Goal: Task Accomplishment & Management: Manage account settings

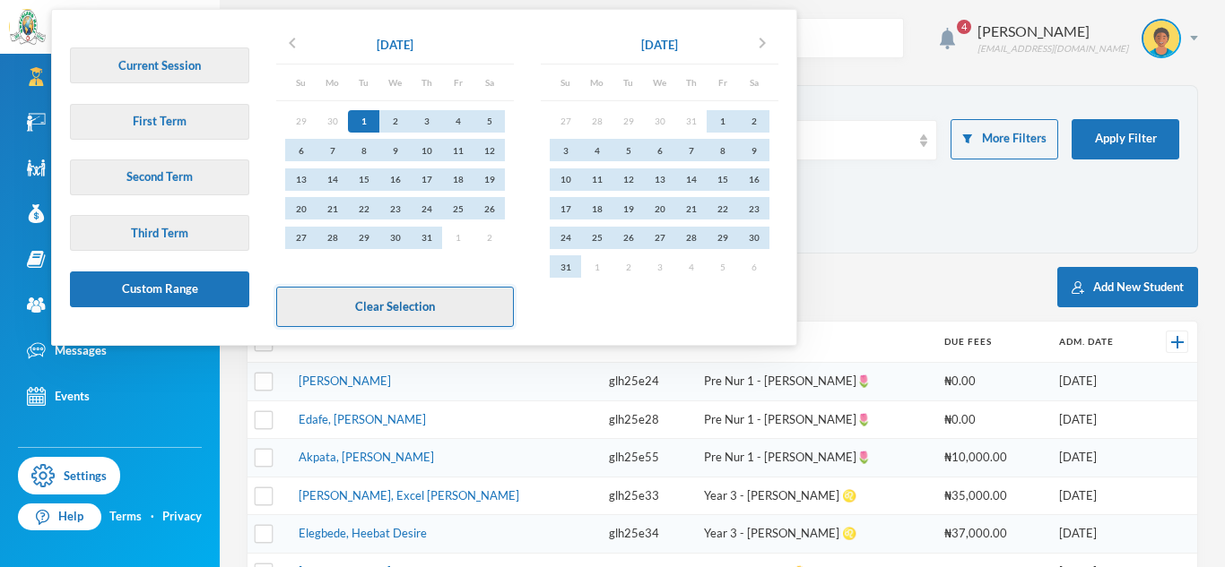
click at [364, 307] on button "Clear Selection" at bounding box center [395, 307] width 238 height 40
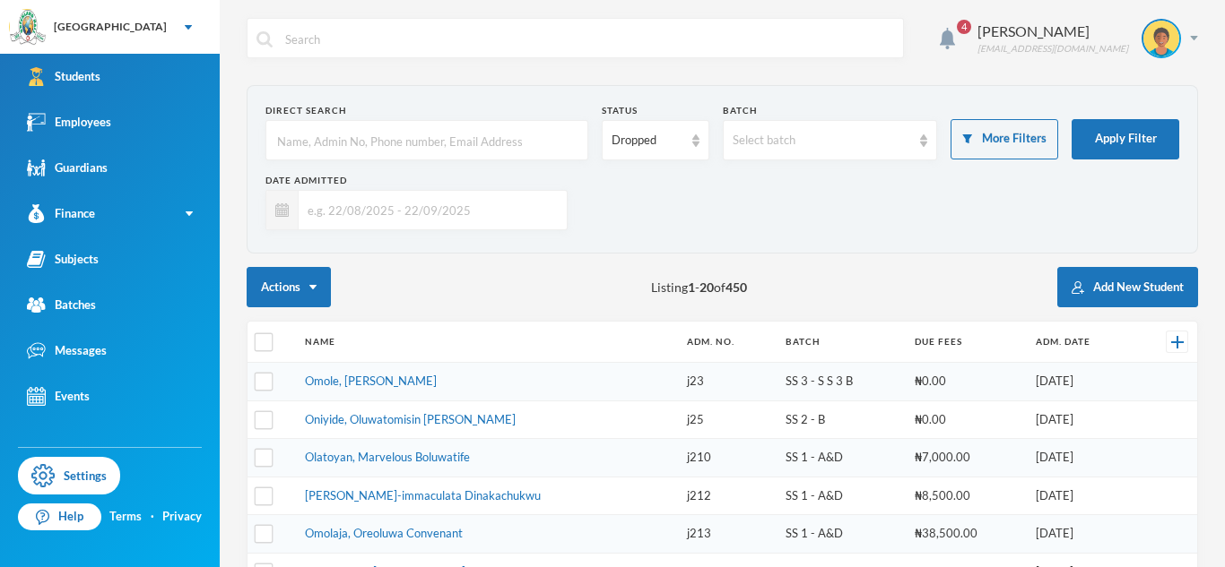
click at [347, 141] on input "text" at bounding box center [426, 141] width 303 height 40
click at [391, 208] on input "text" at bounding box center [428, 210] width 259 height 40
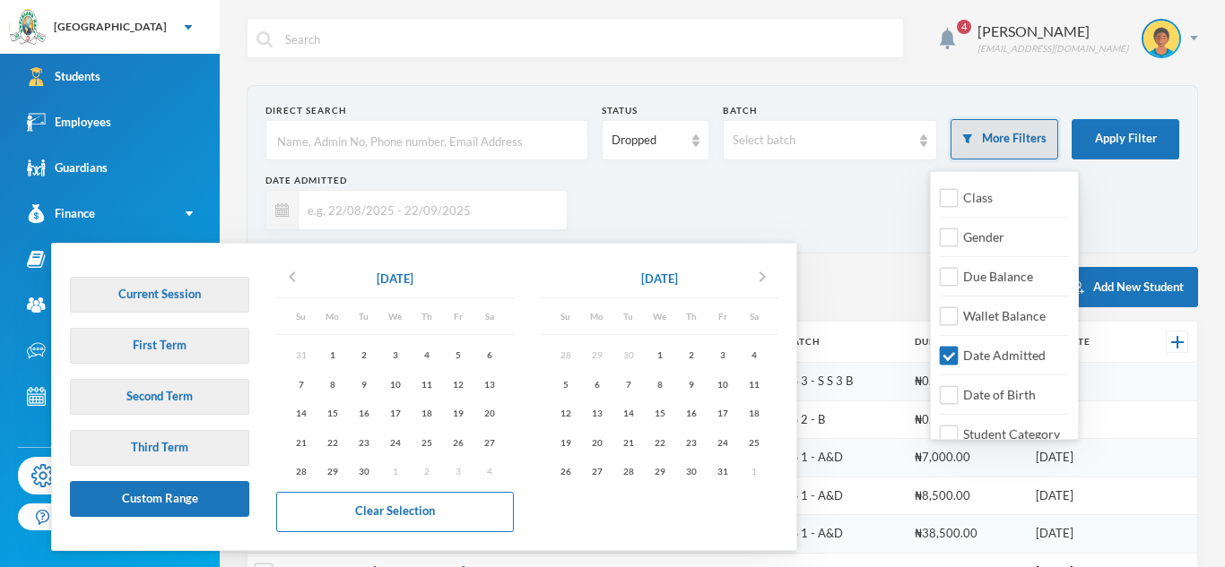
click at [1016, 136] on button "More Filters" at bounding box center [1004, 139] width 108 height 40
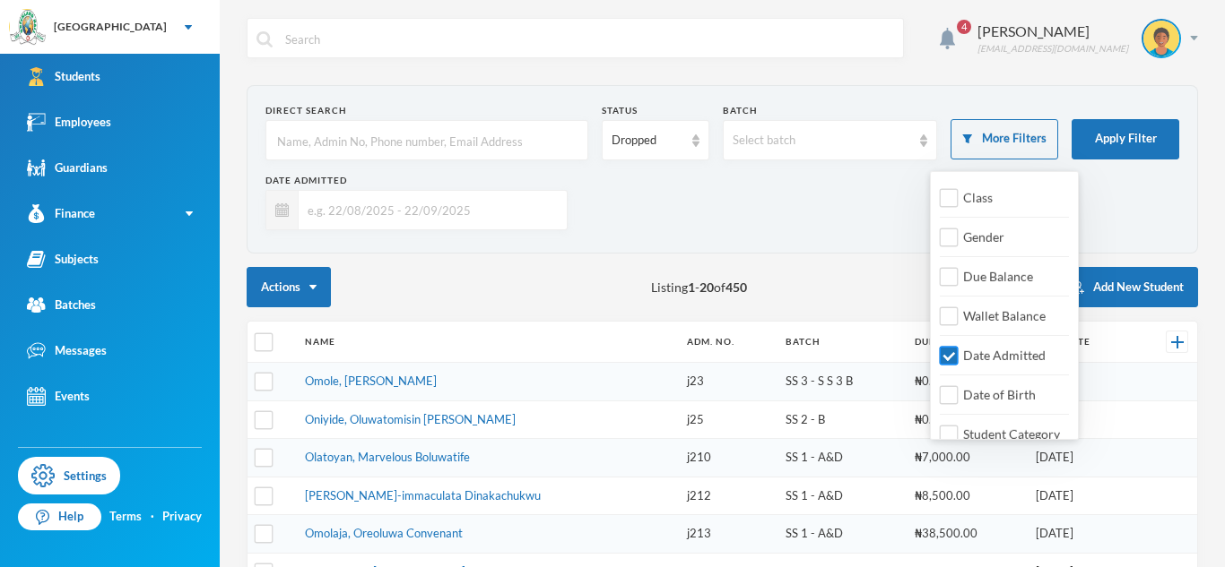
click at [950, 364] on input "Date Admitted" at bounding box center [948, 356] width 19 height 19
checkbox input "false"
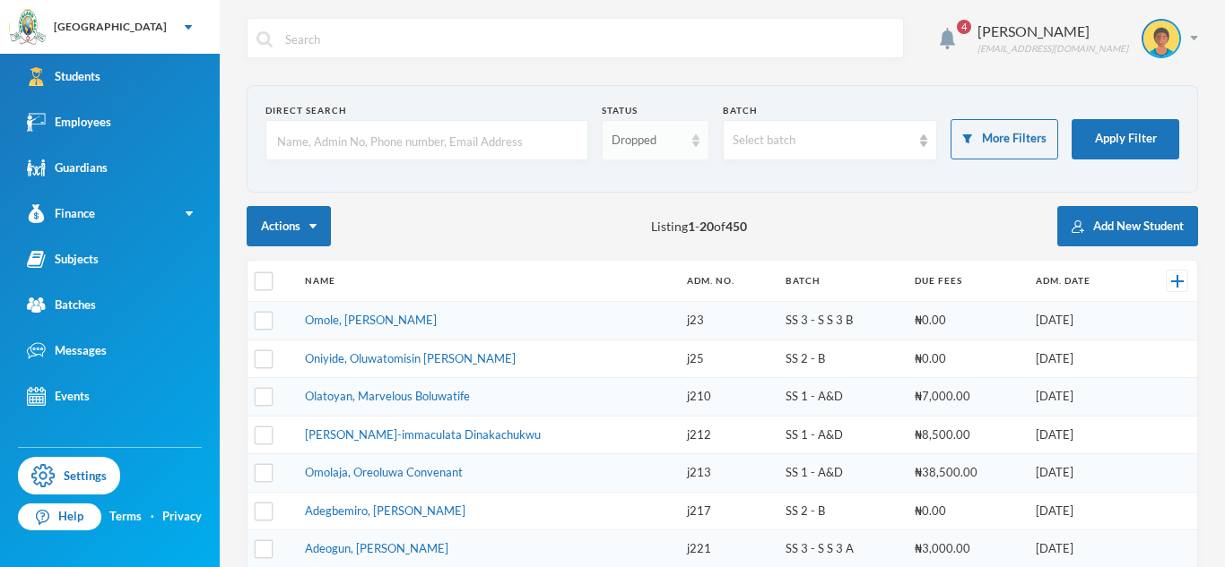
click at [647, 143] on div "Dropped" at bounding box center [647, 141] width 72 height 18
click at [645, 179] on span "Enrolled" at bounding box center [635, 181] width 48 height 15
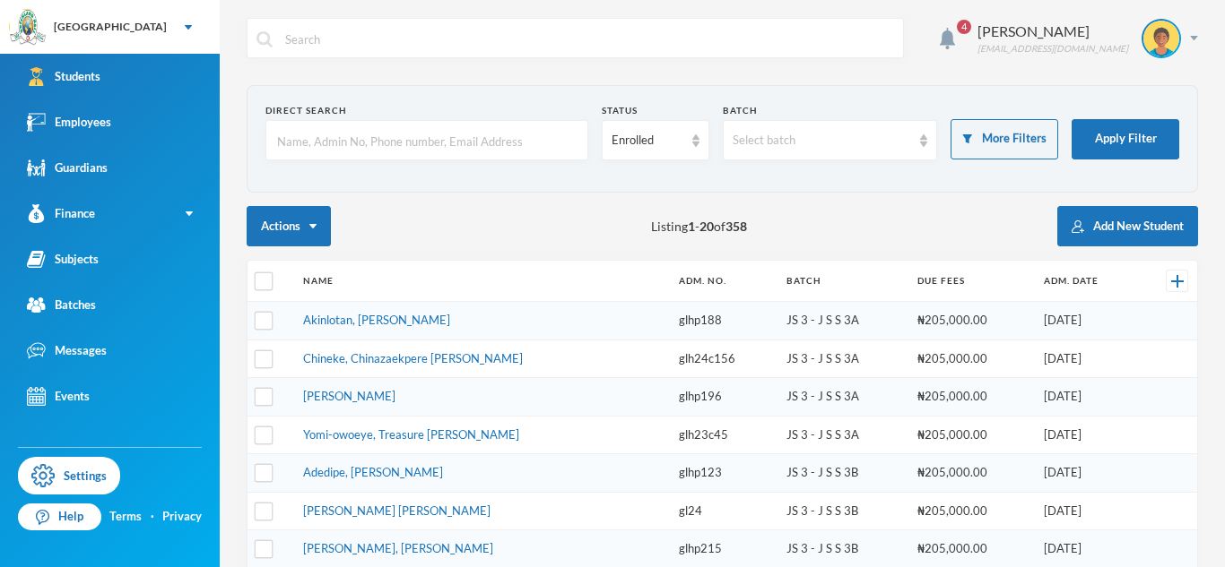
click at [365, 143] on input "text" at bounding box center [426, 141] width 303 height 40
type input "Adogah"
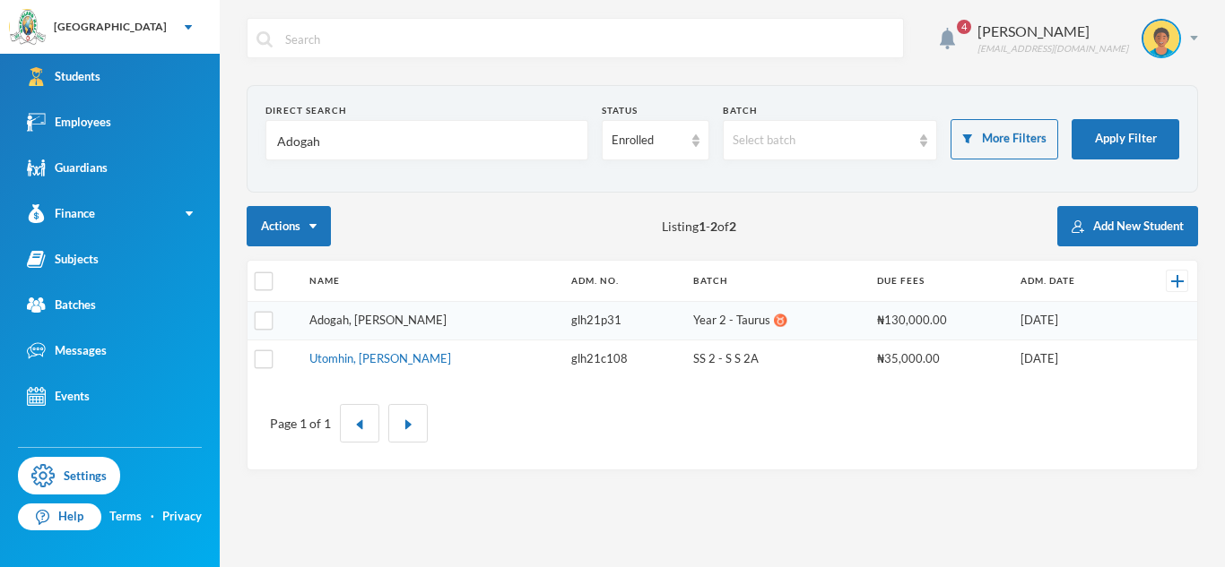
click at [411, 320] on link "Adogah, [PERSON_NAME]" at bounding box center [377, 320] width 137 height 14
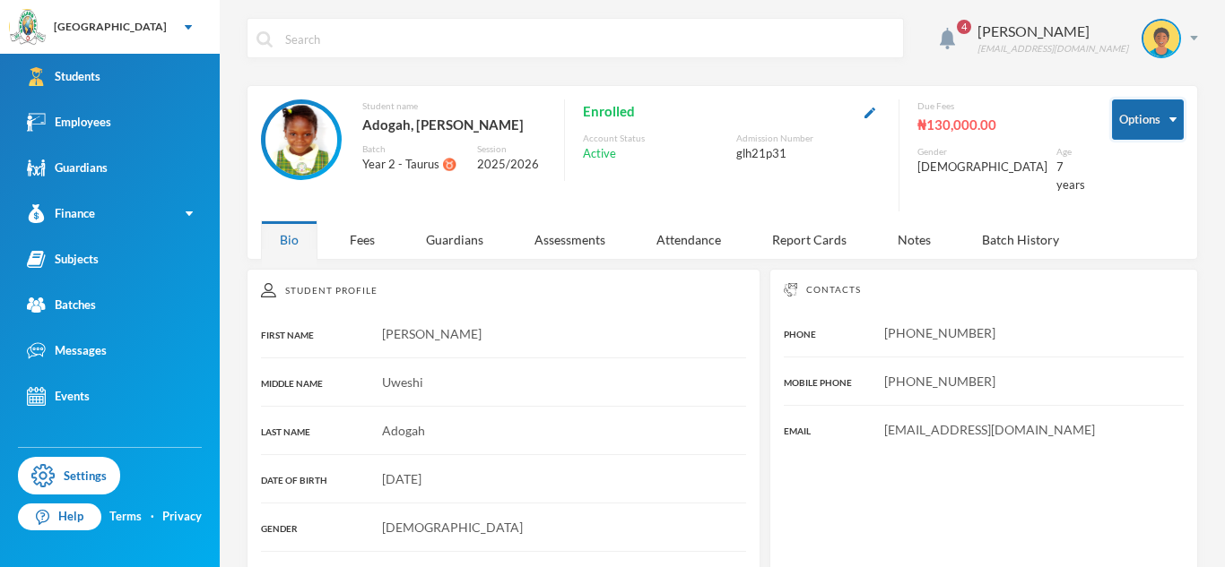
click at [1143, 132] on button "Options" at bounding box center [1148, 120] width 72 height 40
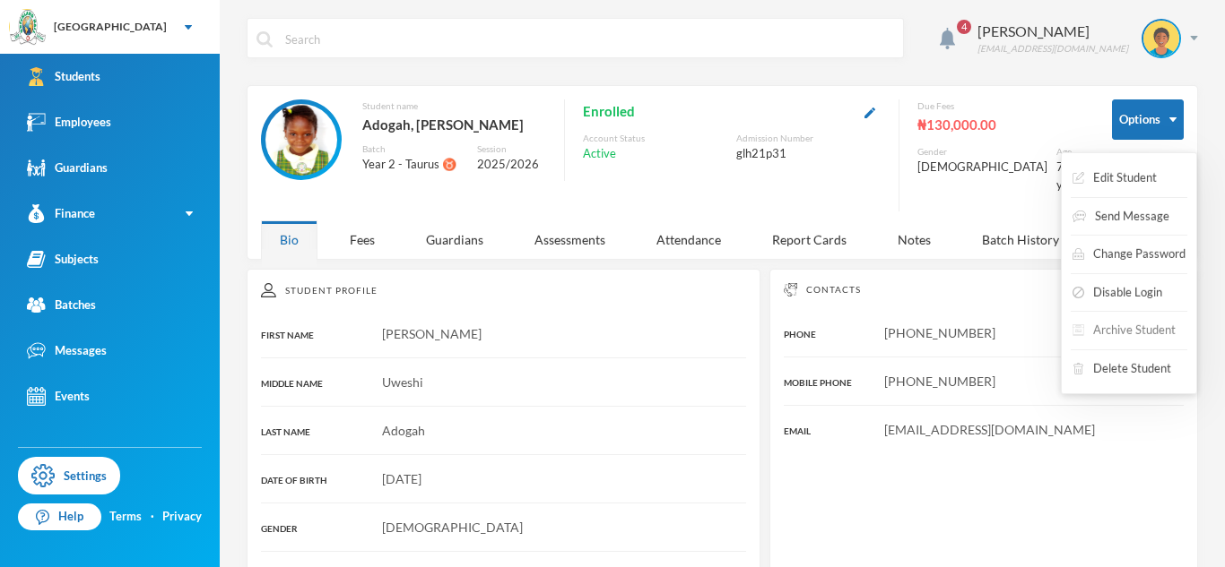
click at [1097, 341] on button "Archive Student" at bounding box center [1123, 331] width 107 height 32
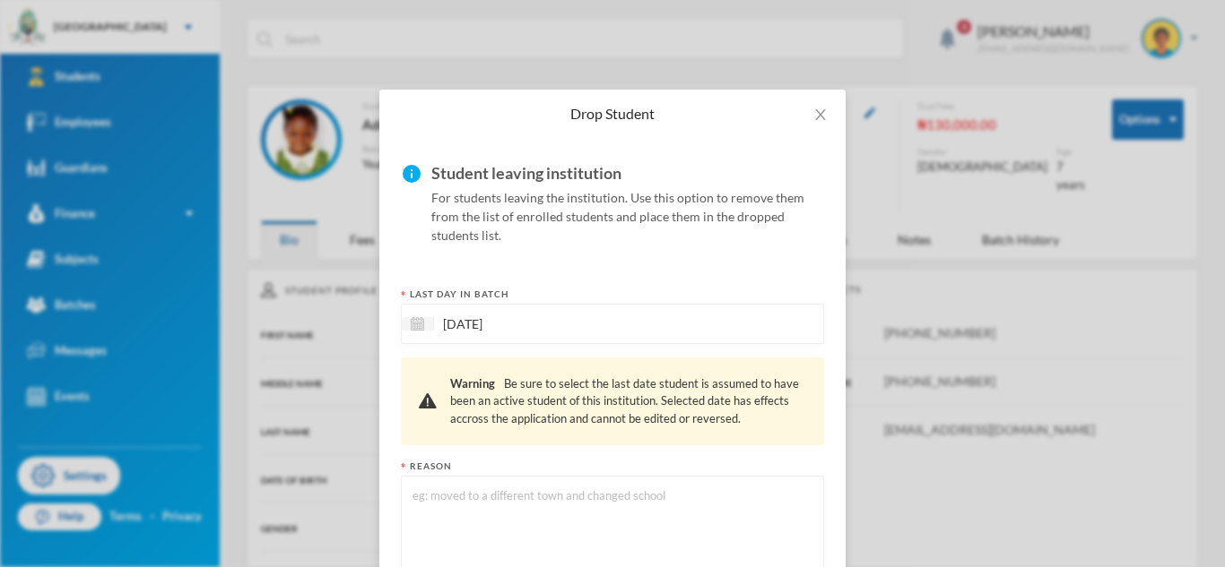
click at [524, 506] on textarea at bounding box center [612, 535] width 403 height 98
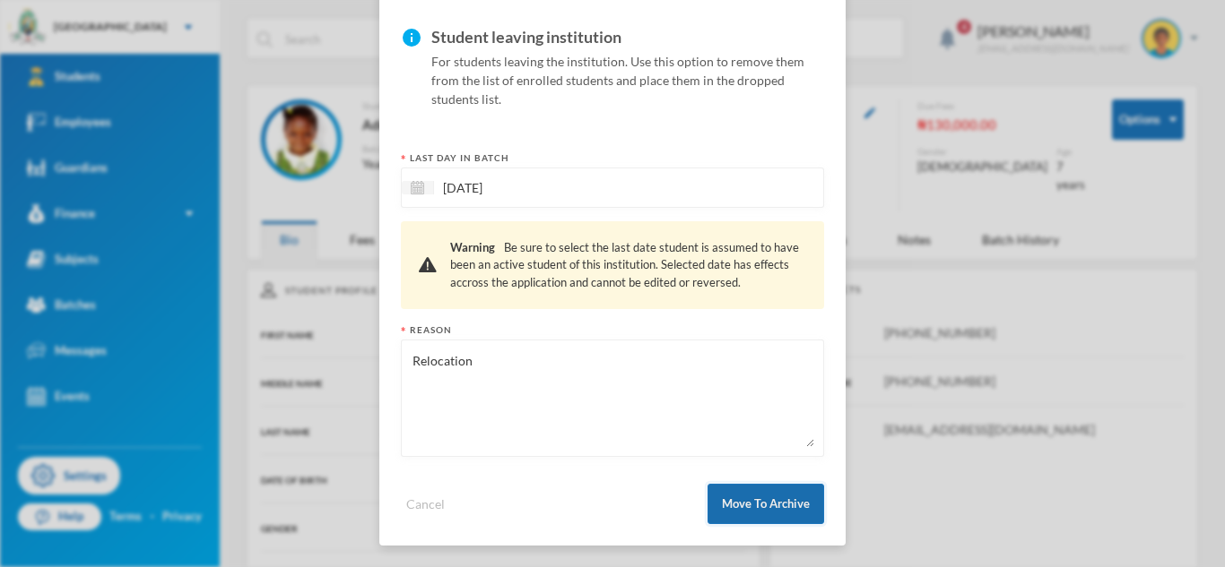
type textarea "Relocation"
click at [726, 510] on button "Move To Archive" at bounding box center [765, 504] width 117 height 40
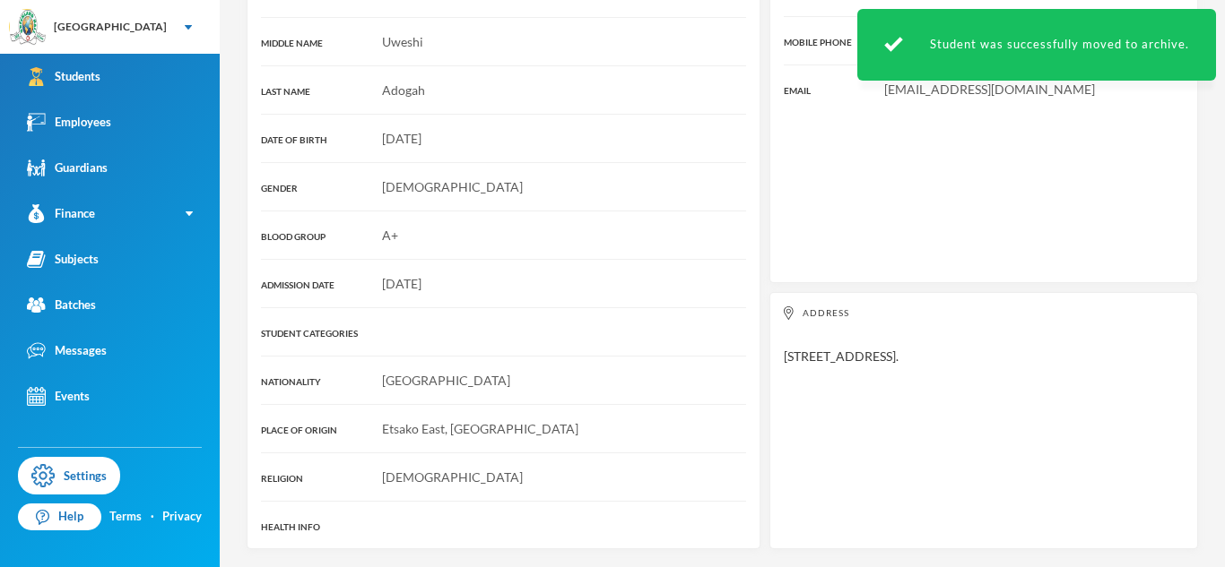
scroll to position [0, 0]
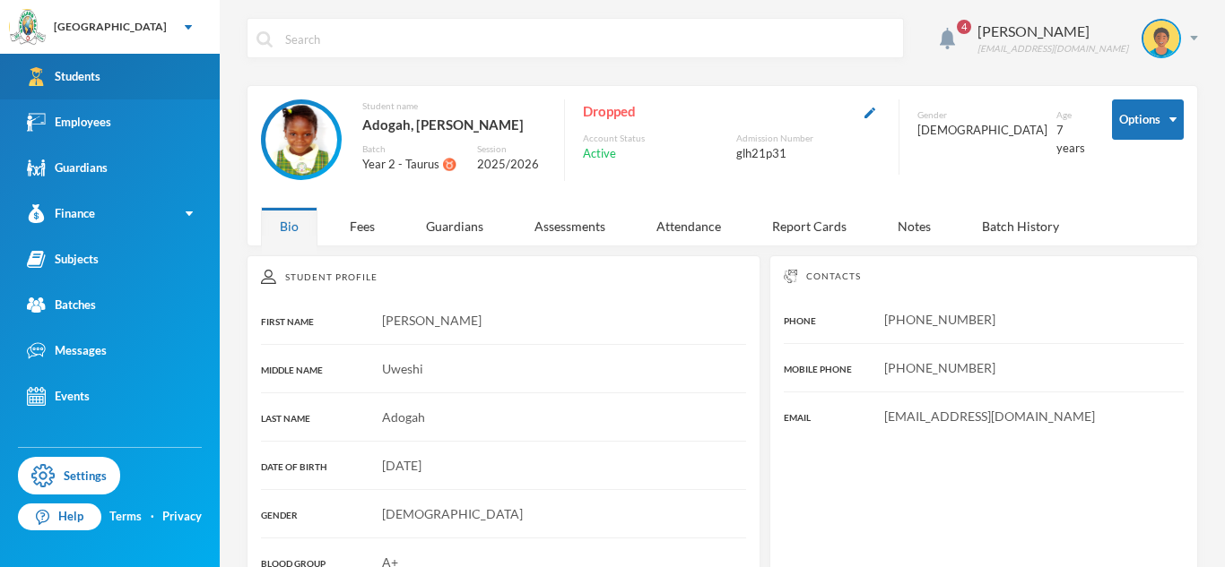
click at [136, 83] on link "Students" at bounding box center [110, 77] width 220 height 46
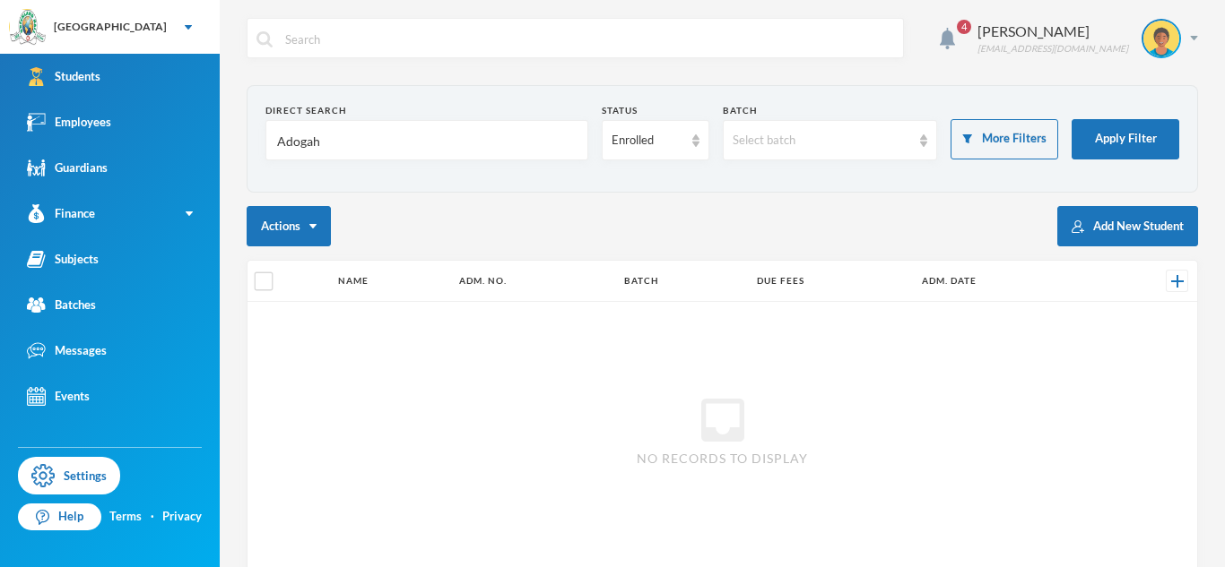
click at [299, 144] on input "Adogah" at bounding box center [426, 141] width 303 height 40
type input "[PERSON_NAME]"
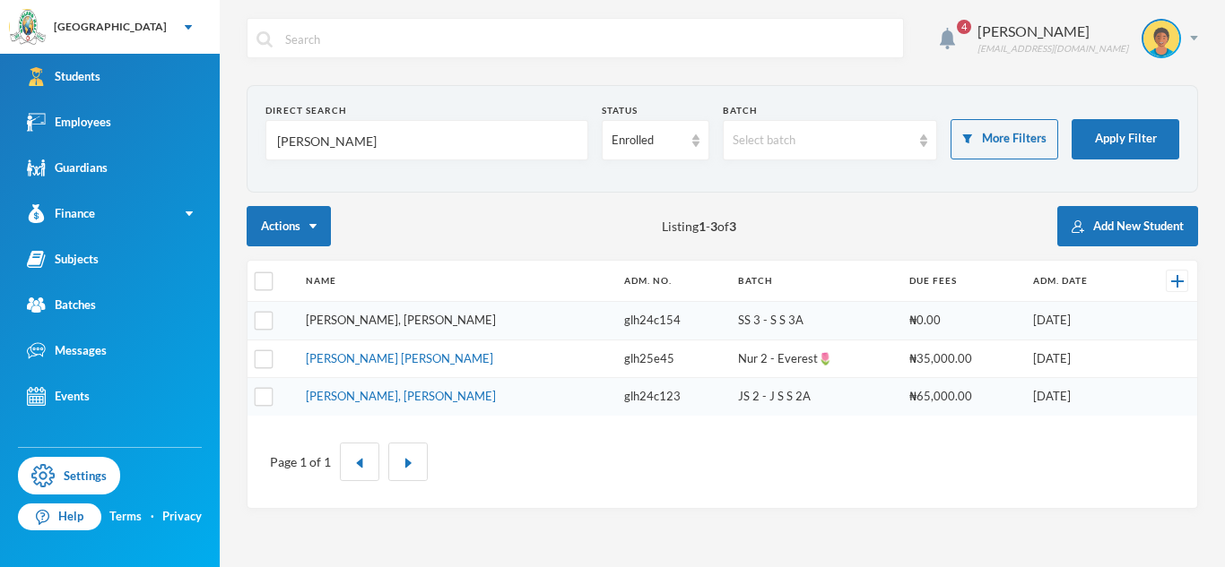
click at [450, 317] on link "[PERSON_NAME], [PERSON_NAME]" at bounding box center [401, 320] width 190 height 14
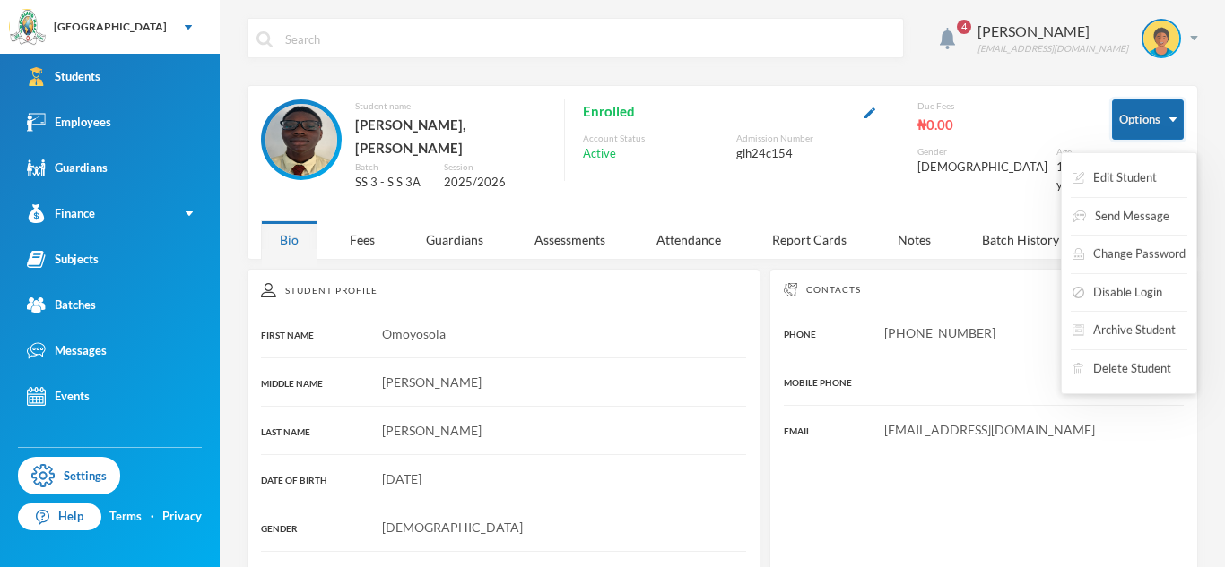
click at [1130, 120] on button "Options" at bounding box center [1148, 120] width 72 height 40
click at [1093, 336] on button "Archive Student" at bounding box center [1123, 331] width 107 height 32
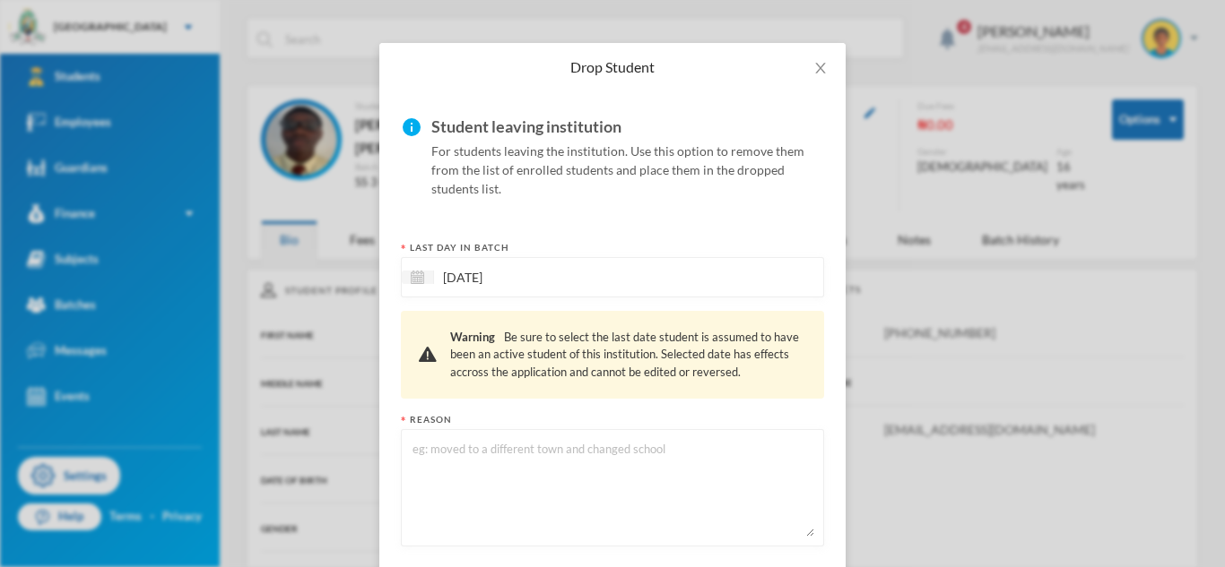
click at [719, 498] on textarea at bounding box center [612, 488] width 403 height 98
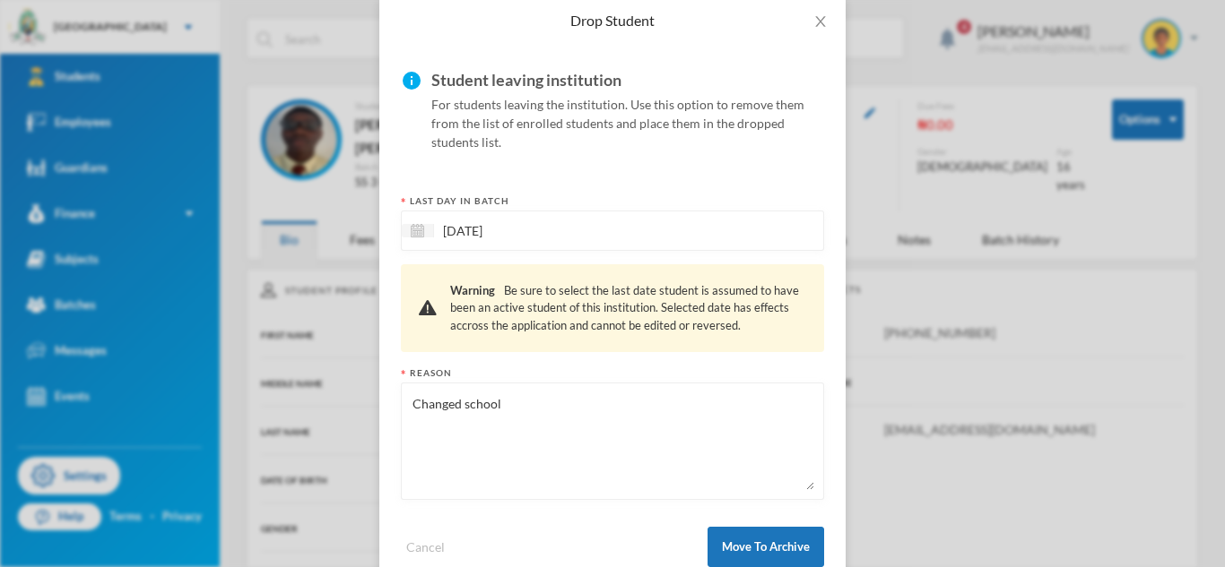
scroll to position [120, 0]
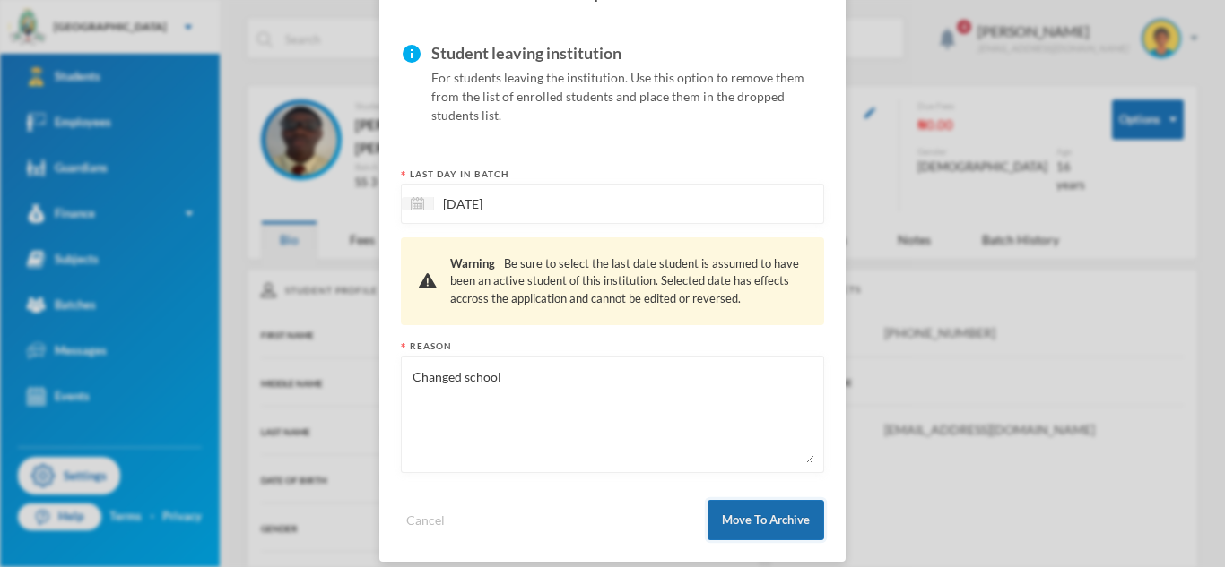
type textarea "Changed school"
click at [795, 501] on button "Move To Archive" at bounding box center [765, 520] width 117 height 40
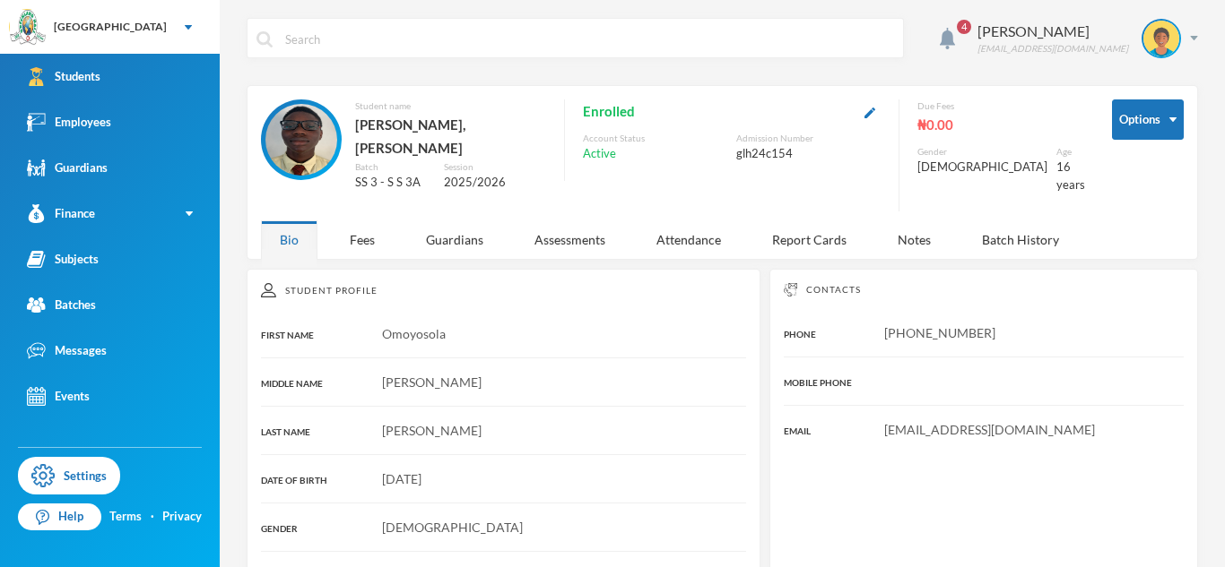
scroll to position [47, 0]
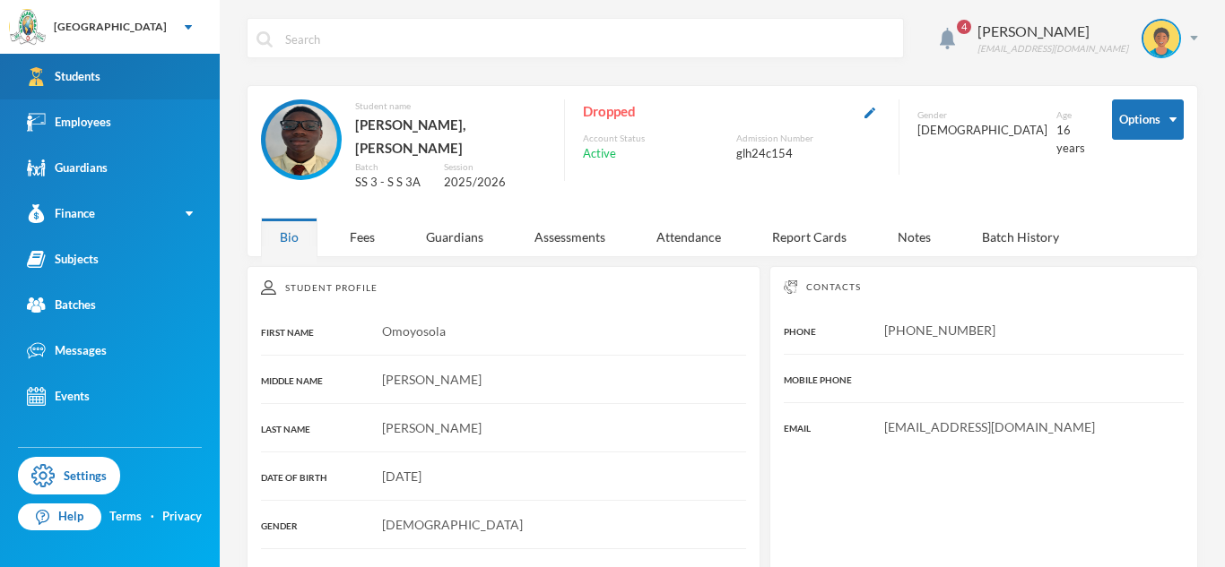
click at [126, 84] on link "Students" at bounding box center [110, 77] width 220 height 46
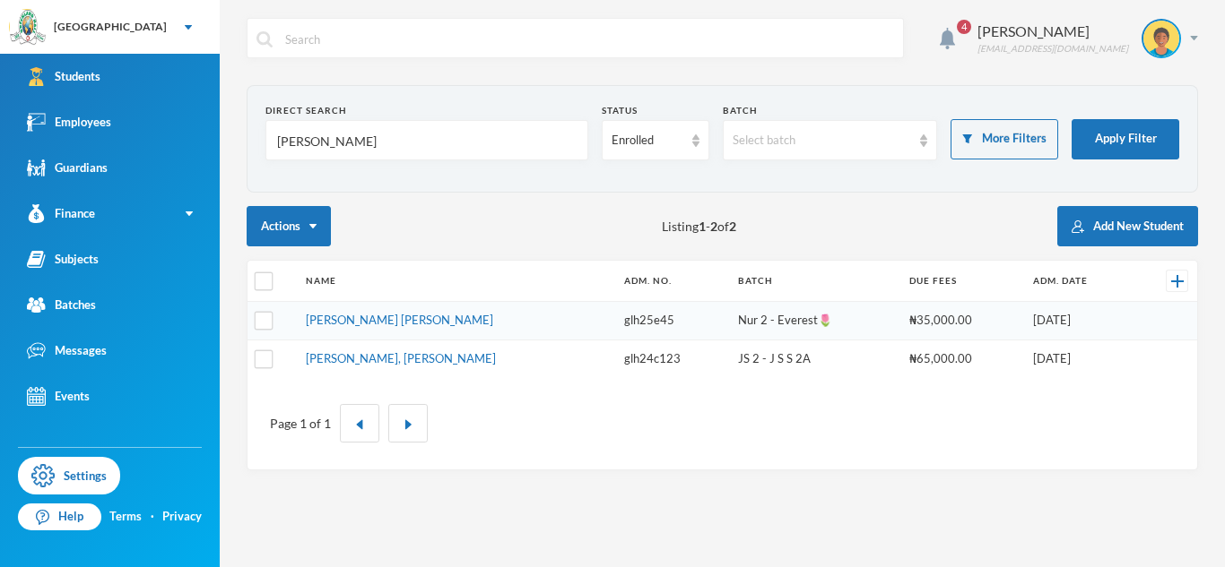
click at [299, 144] on input "[PERSON_NAME]" at bounding box center [426, 141] width 303 height 40
type input "osunde"
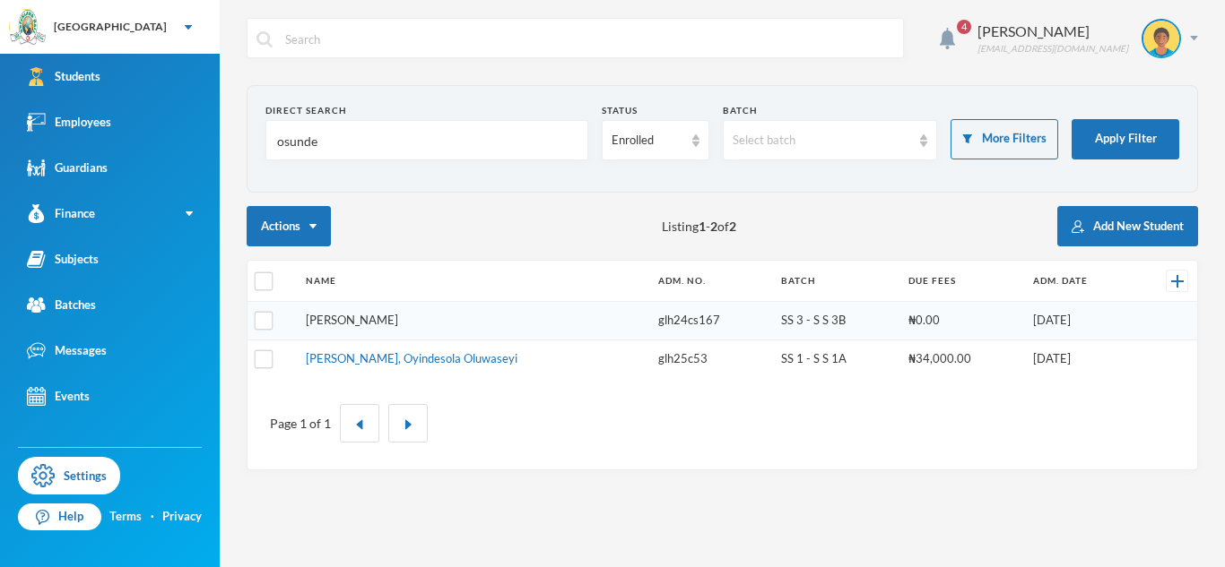
click at [353, 320] on link "[PERSON_NAME]" at bounding box center [352, 320] width 92 height 14
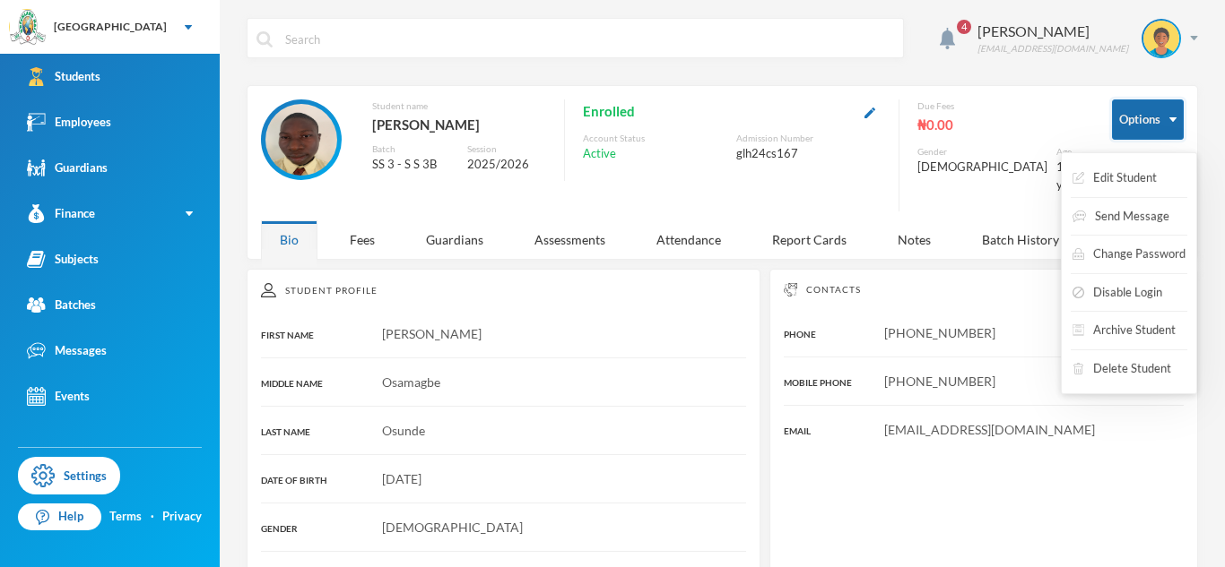
click at [1156, 129] on button "Options" at bounding box center [1148, 120] width 72 height 40
click at [1121, 325] on button "Archive Student" at bounding box center [1123, 331] width 107 height 32
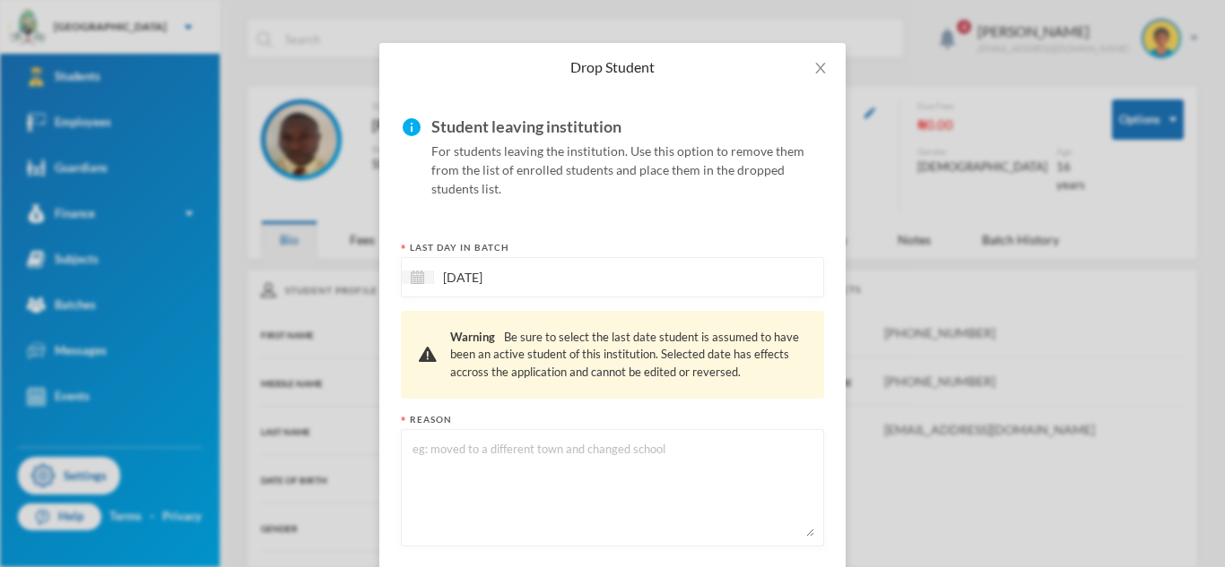
click at [613, 494] on textarea at bounding box center [612, 488] width 403 height 98
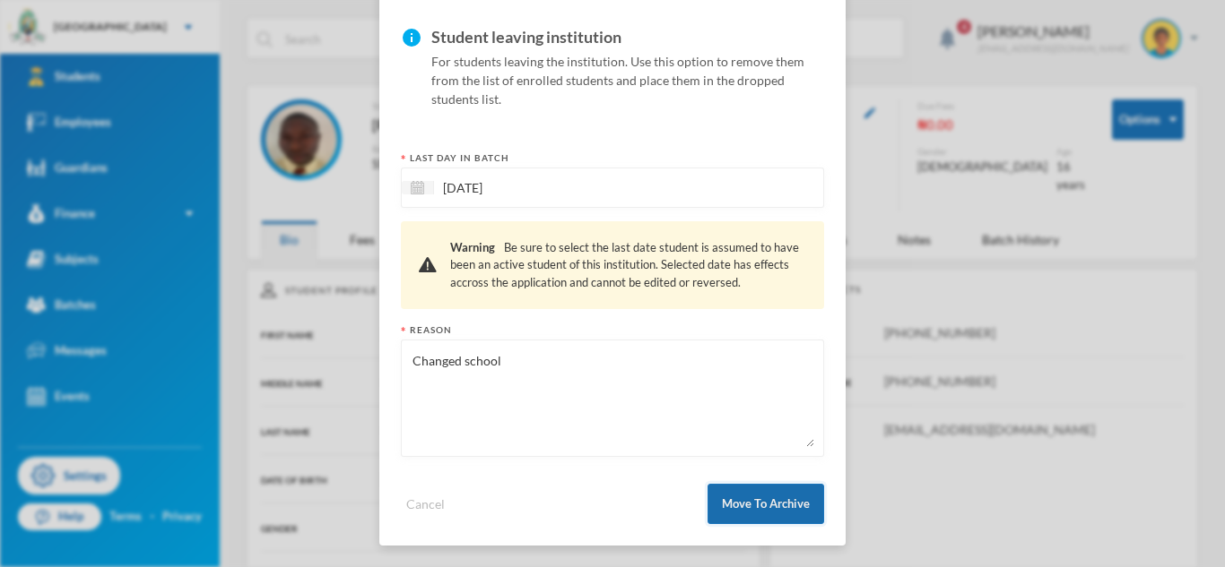
type textarea "Changed school"
click at [754, 502] on button "Move To Archive" at bounding box center [765, 504] width 117 height 40
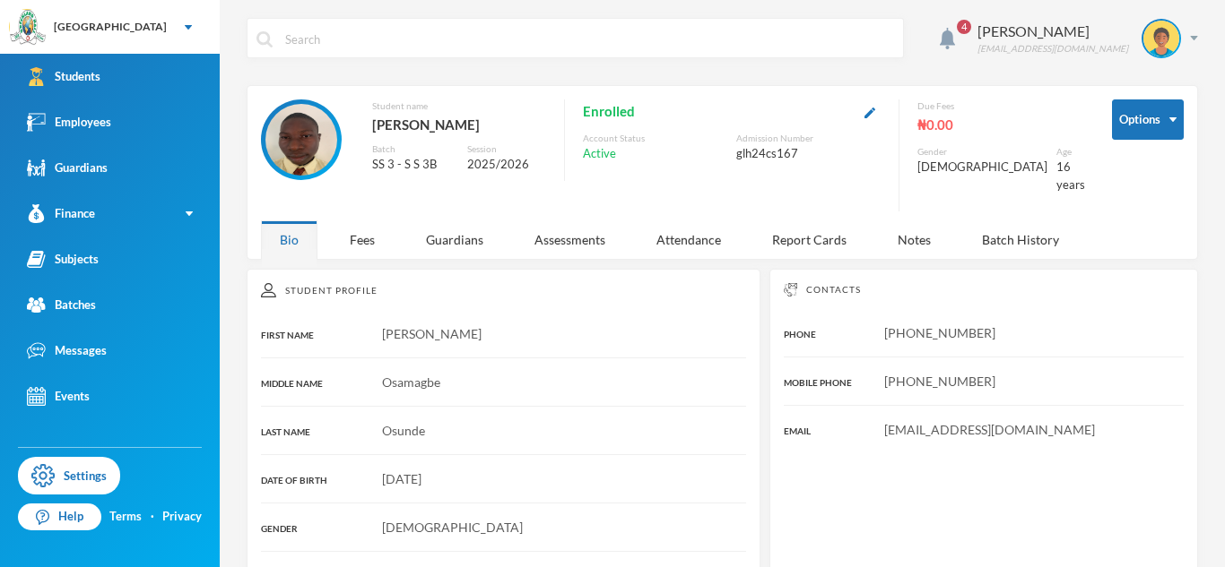
scroll to position [47, 0]
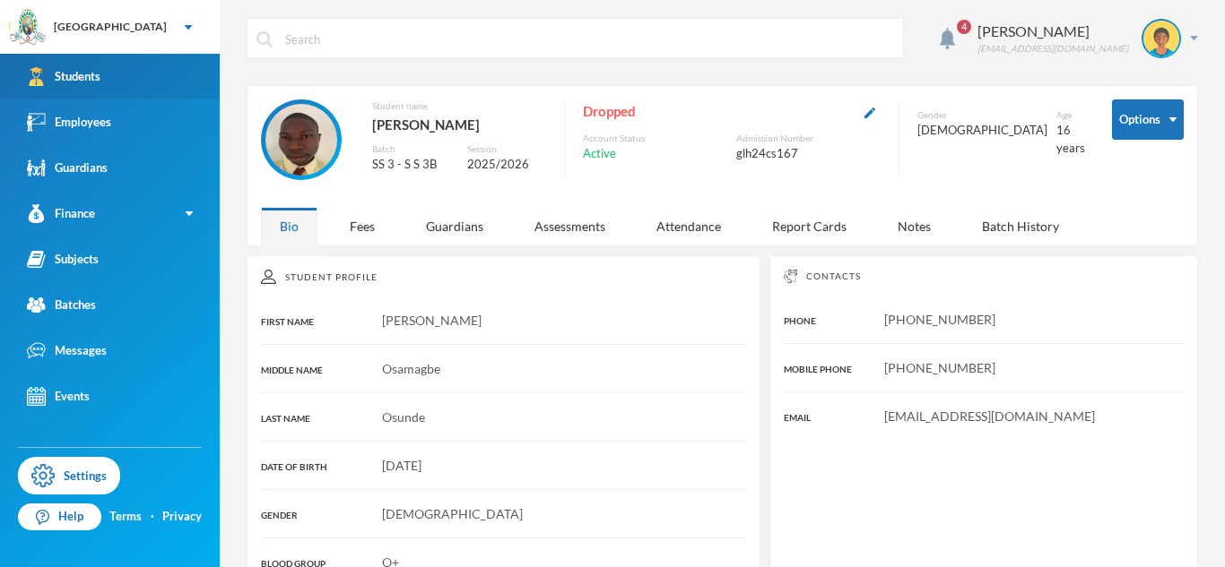
click at [167, 92] on link "Students" at bounding box center [110, 77] width 220 height 46
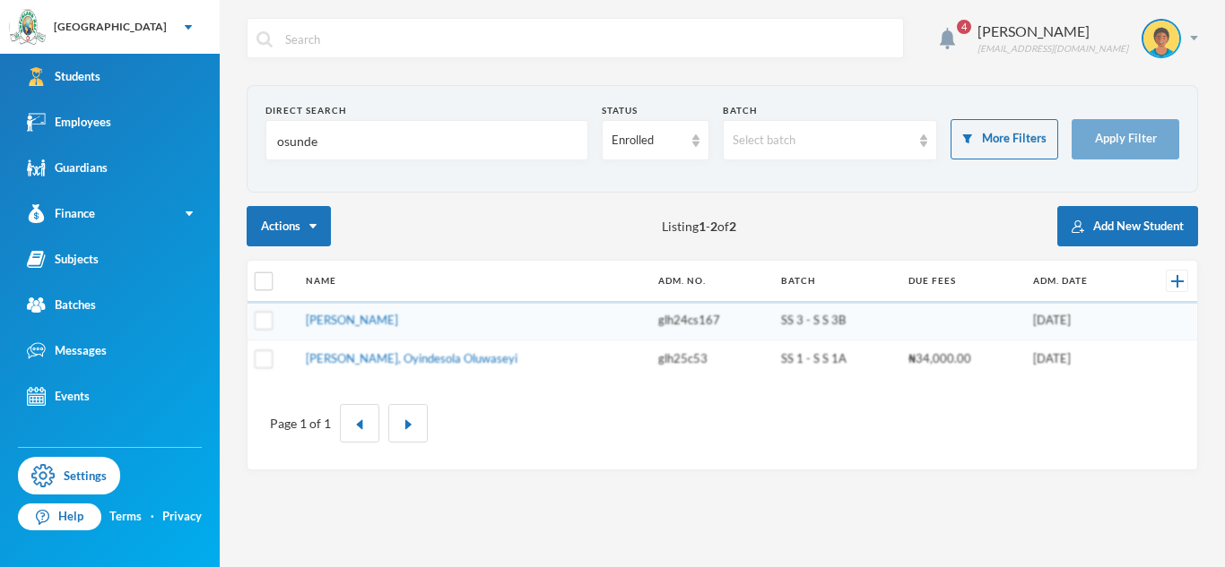
click at [298, 145] on input "osunde" at bounding box center [426, 141] width 303 height 40
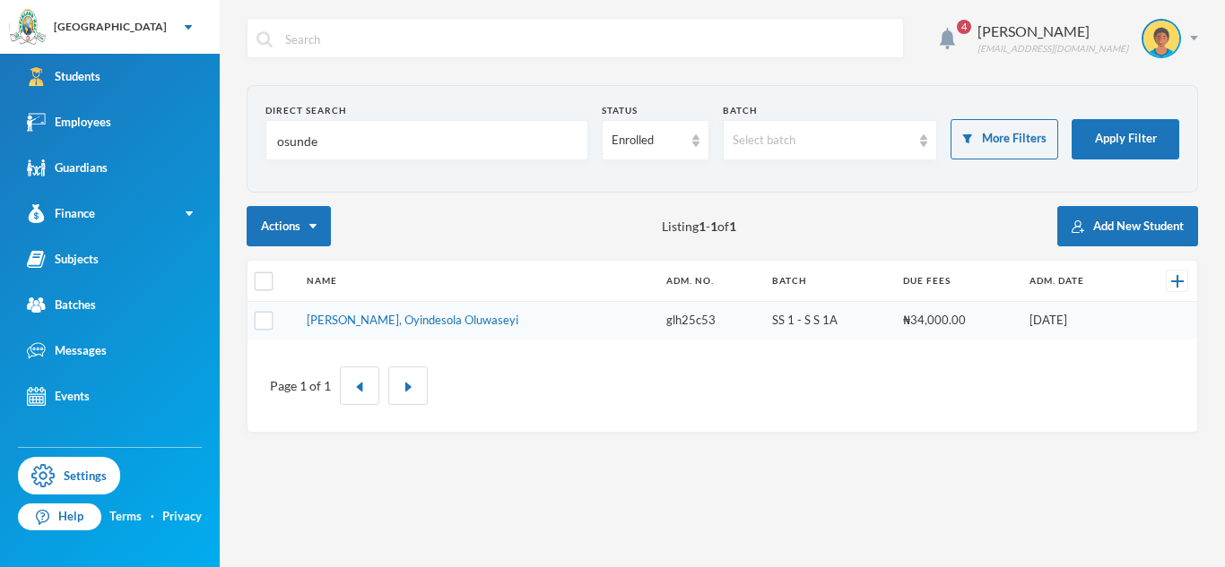
click at [298, 145] on input "osunde" at bounding box center [426, 141] width 303 height 40
type input "[PERSON_NAME]"
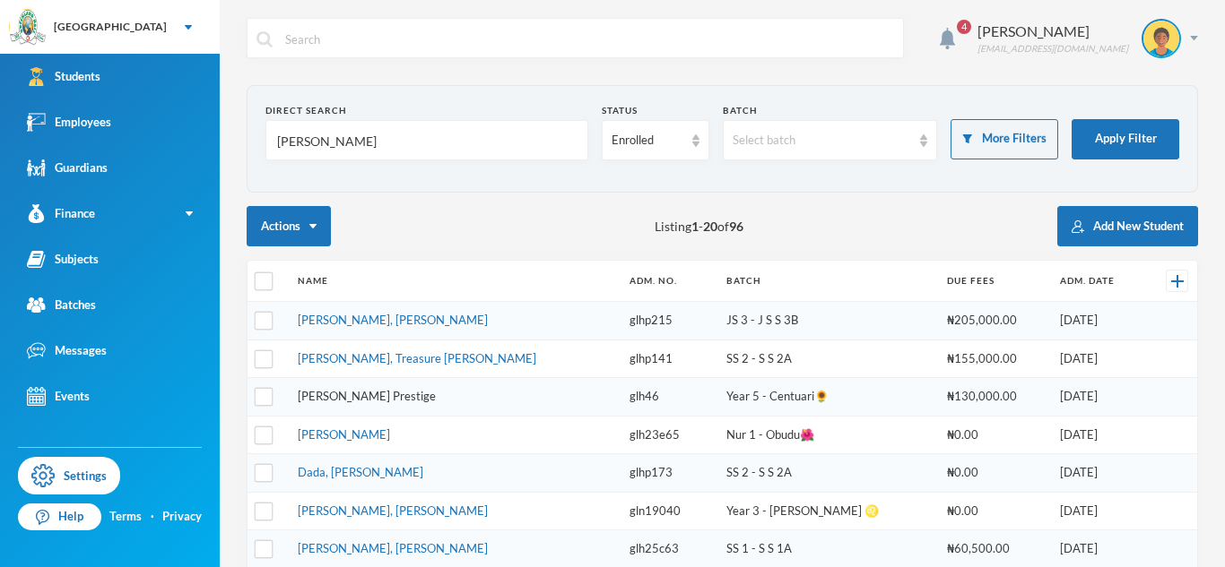
click at [389, 396] on link "[PERSON_NAME] Prestige" at bounding box center [367, 396] width 138 height 14
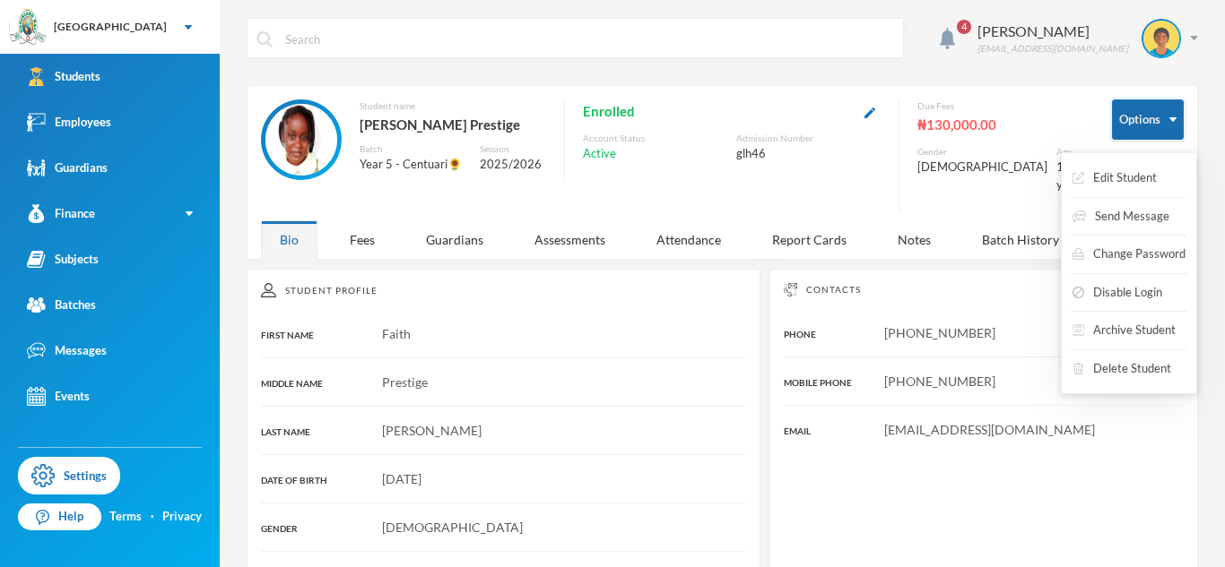
click at [1134, 121] on button "Options" at bounding box center [1148, 120] width 72 height 40
click at [1094, 324] on button "Archive Student" at bounding box center [1123, 331] width 107 height 32
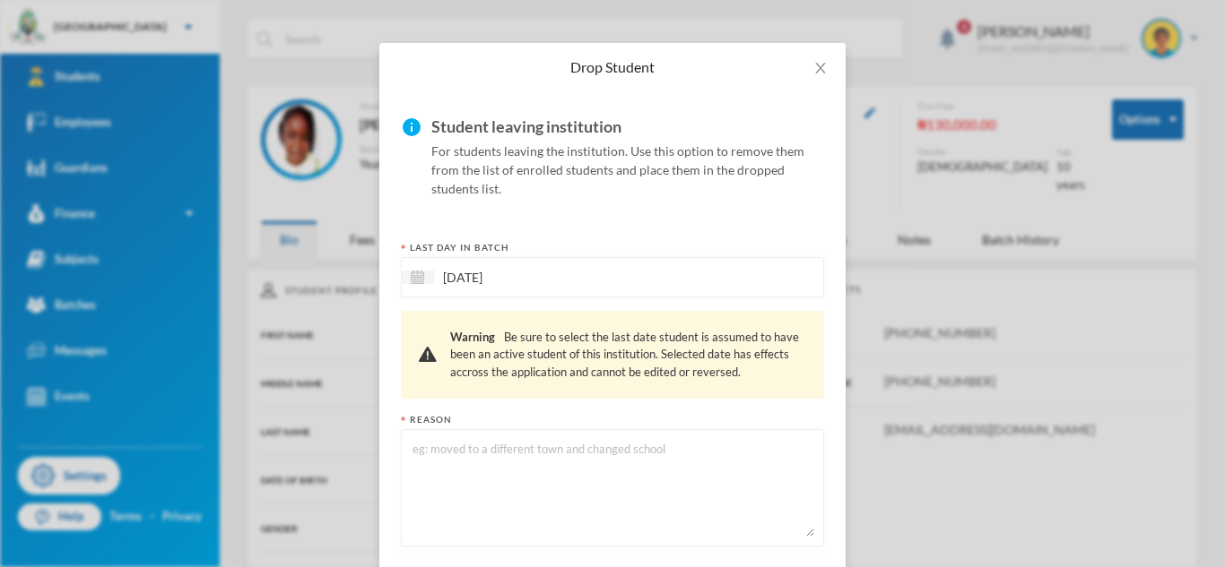
click at [602, 478] on textarea at bounding box center [612, 488] width 403 height 98
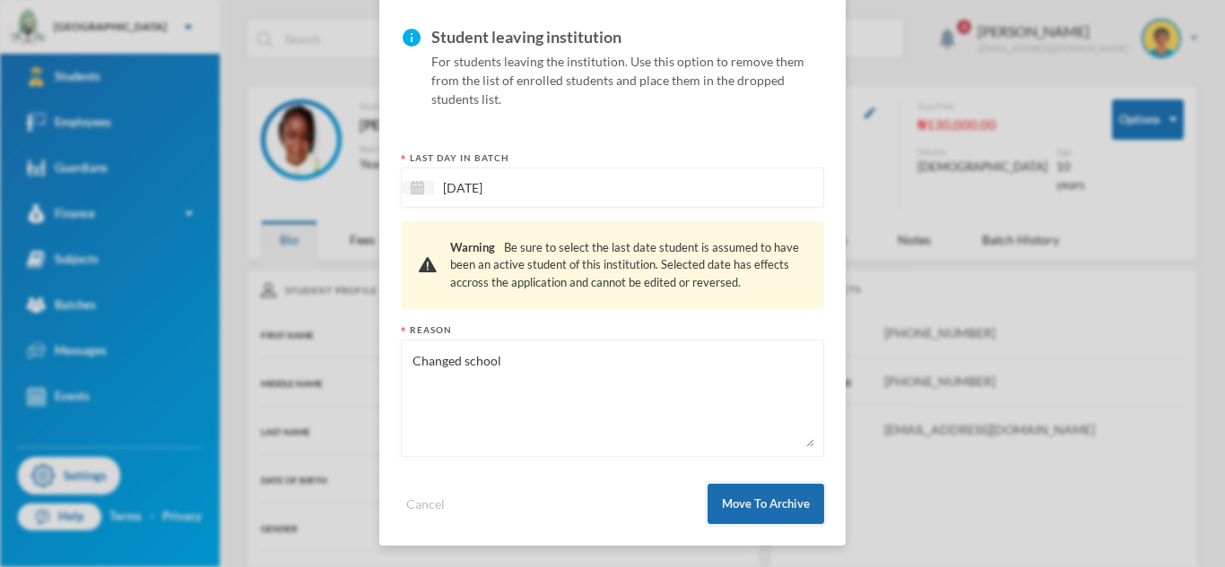
type textarea "Changed school"
click at [757, 501] on button "Move To Archive" at bounding box center [765, 504] width 117 height 40
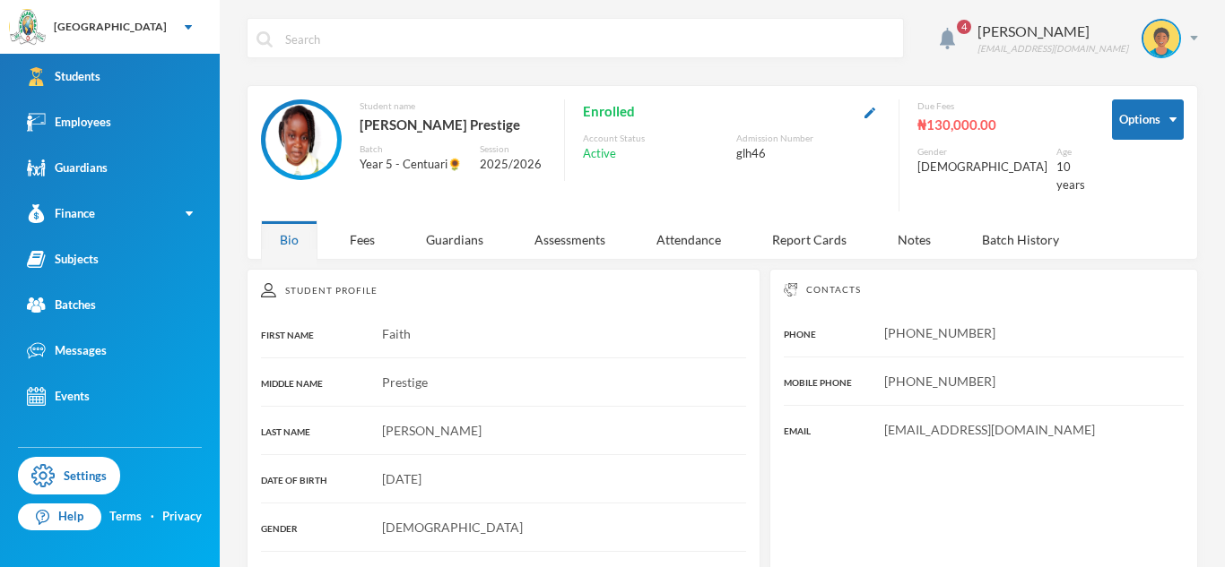
scroll to position [47, 0]
